Goal: Go to known website: Access a specific website the user already knows

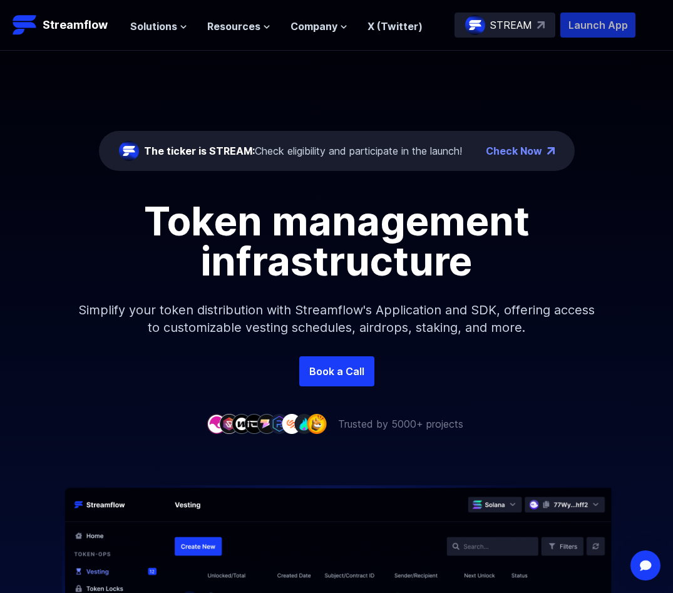
click at [585, 26] on p "Launch App" at bounding box center [597, 25] width 75 height 25
click at [576, 28] on p "Launch App" at bounding box center [597, 25] width 75 height 25
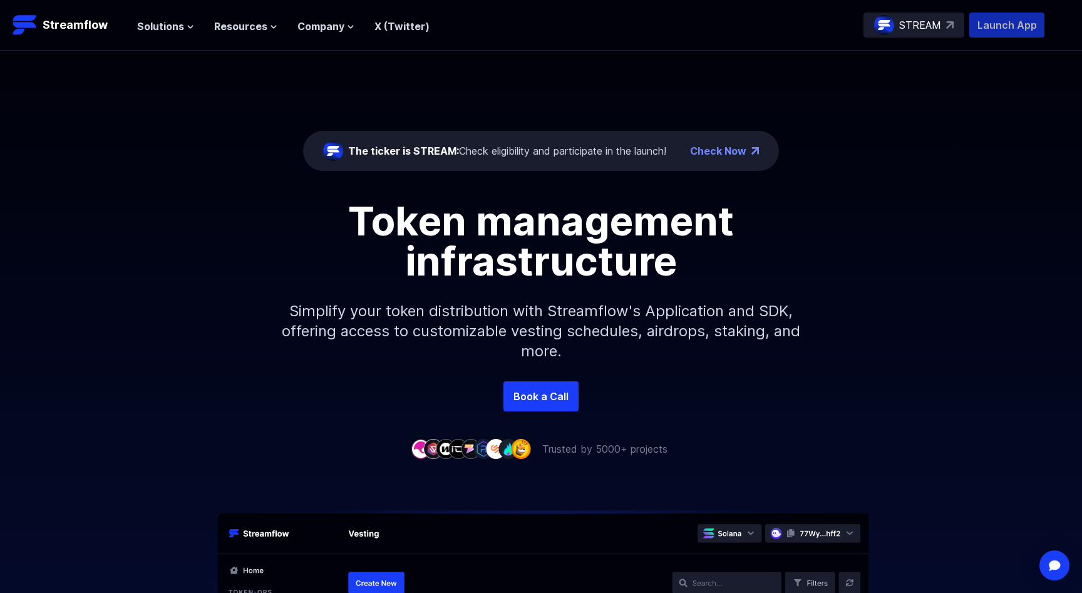
click at [1002, 28] on p "Launch App" at bounding box center [1006, 25] width 75 height 25
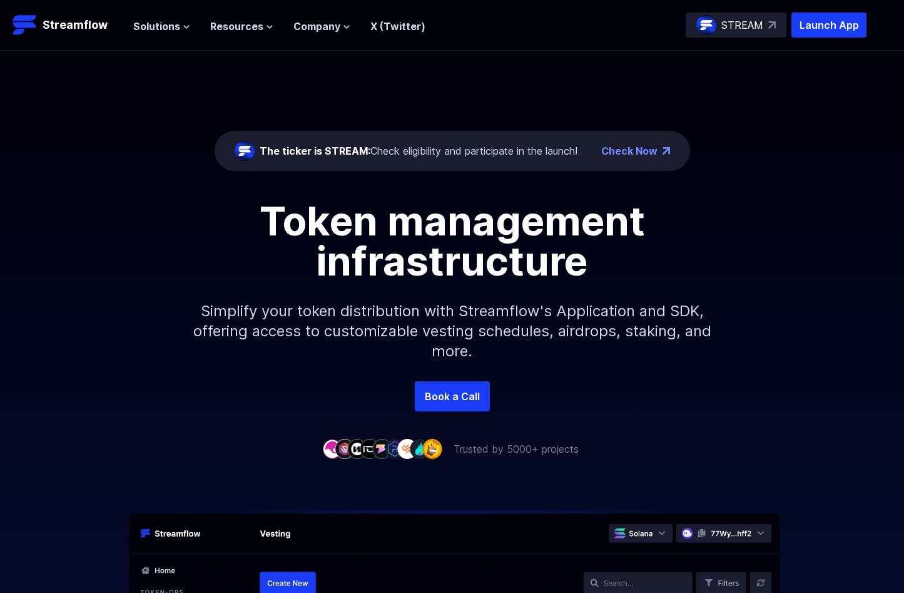
click at [822, 26] on p "Launch App" at bounding box center [829, 25] width 75 height 25
